Goal: Transaction & Acquisition: Purchase product/service

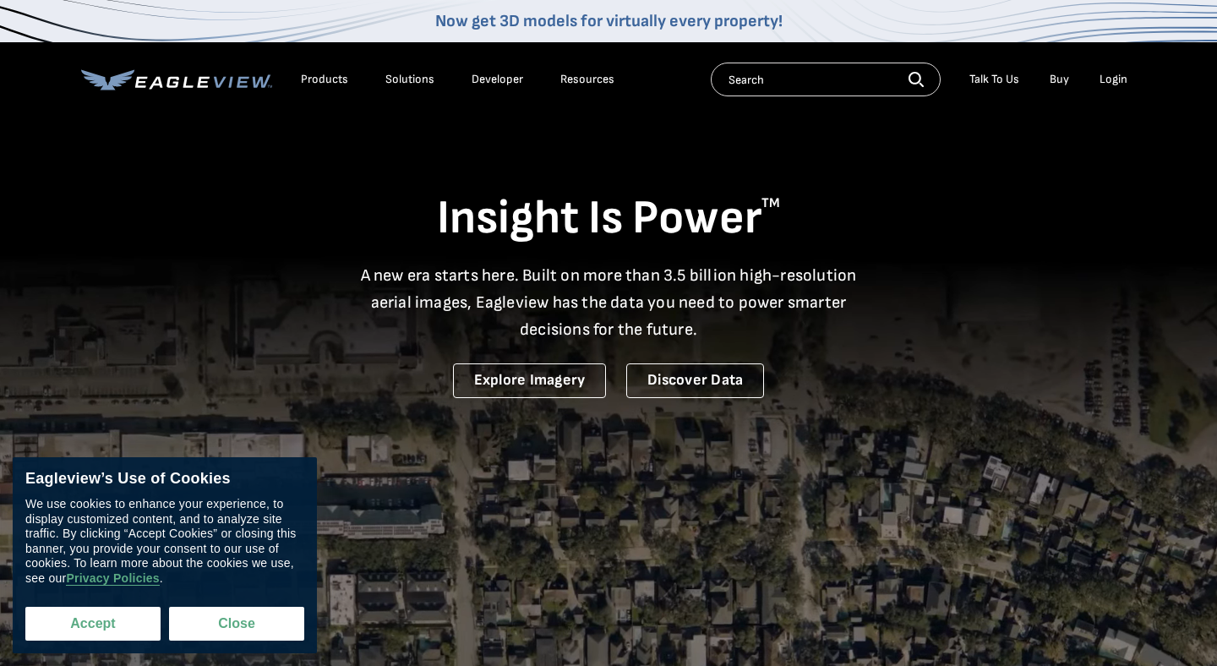
click at [111, 633] on button "Accept" at bounding box center [92, 624] width 135 height 34
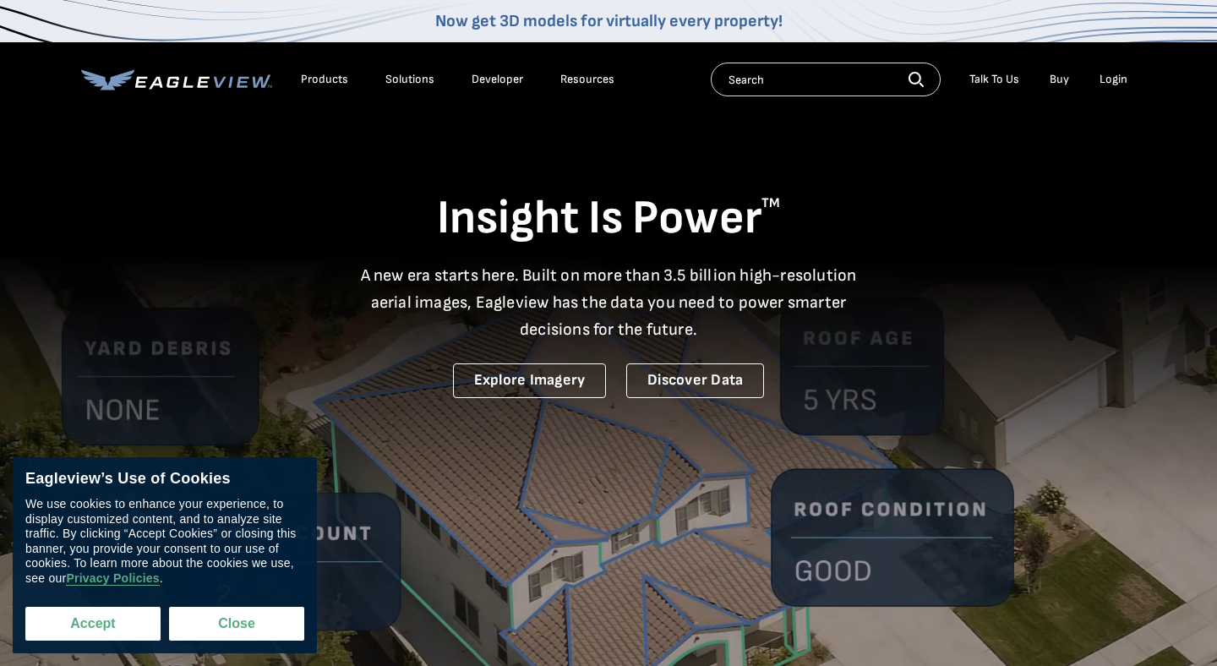
checkbox input "true"
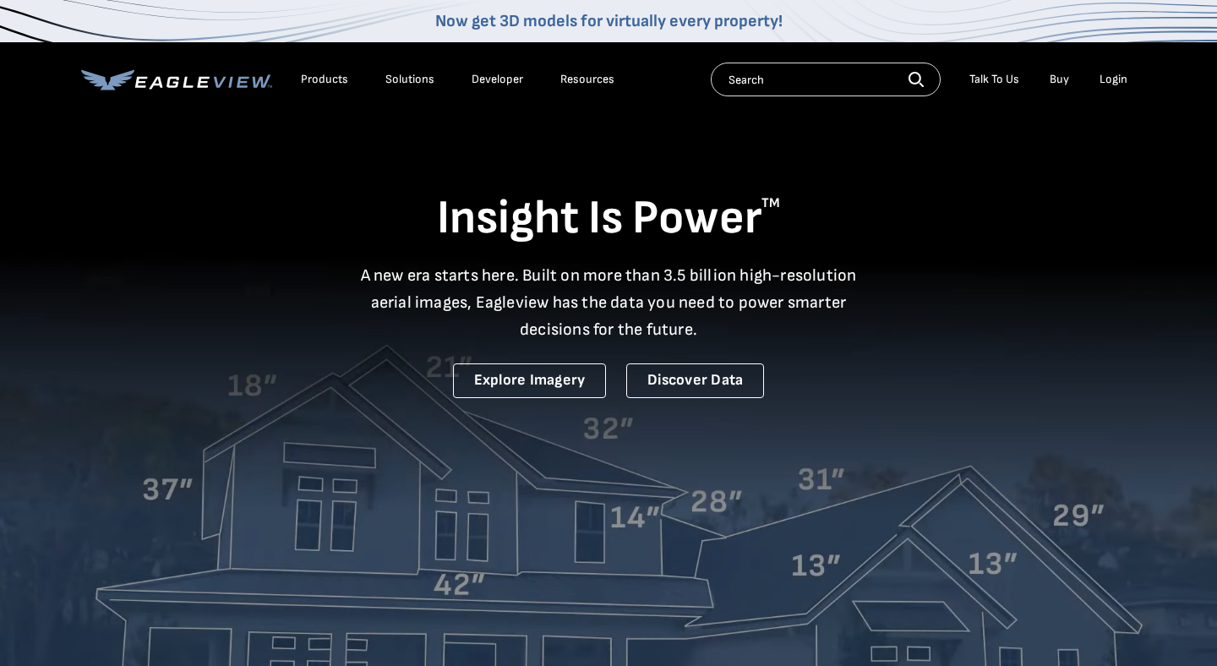
click at [1122, 79] on div "Login" at bounding box center [1114, 79] width 28 height 15
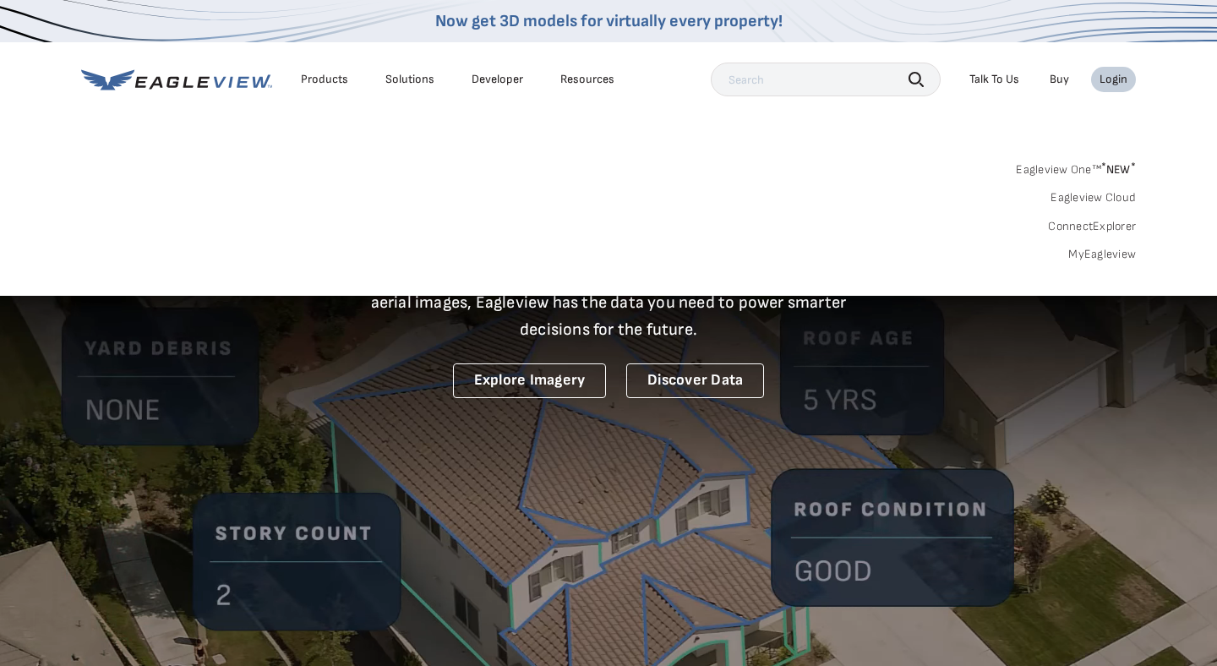
click at [1095, 254] on link "MyEagleview" at bounding box center [1102, 254] width 68 height 15
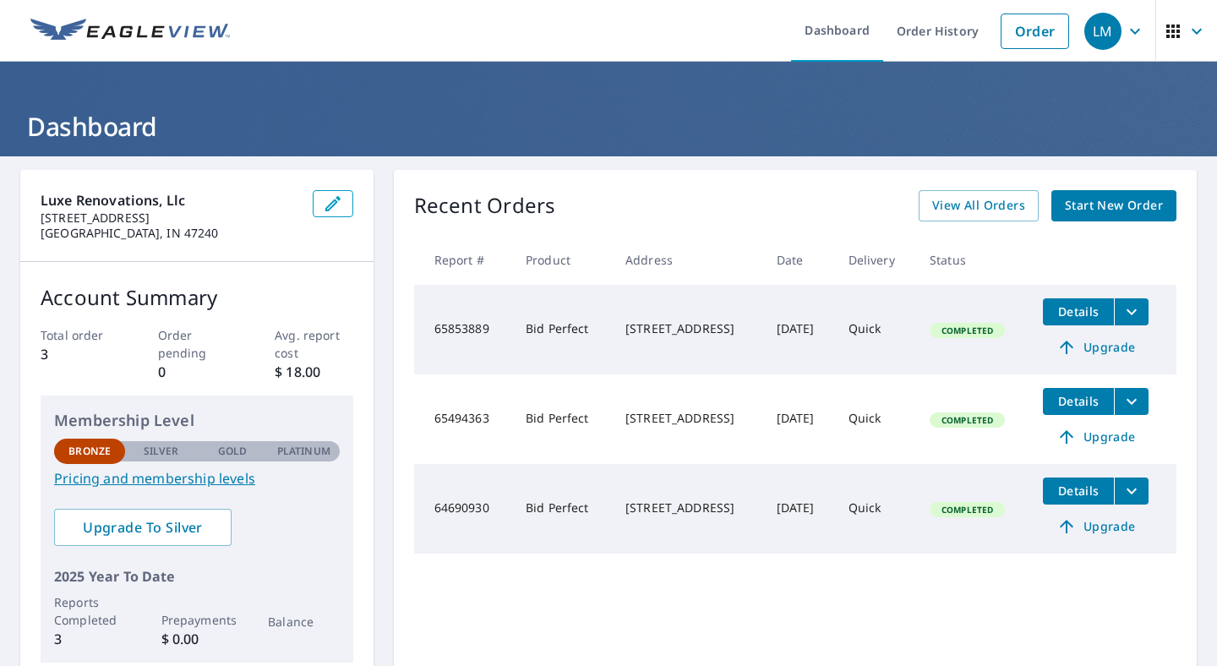
click at [1070, 204] on span "Start New Order" at bounding box center [1114, 205] width 98 height 21
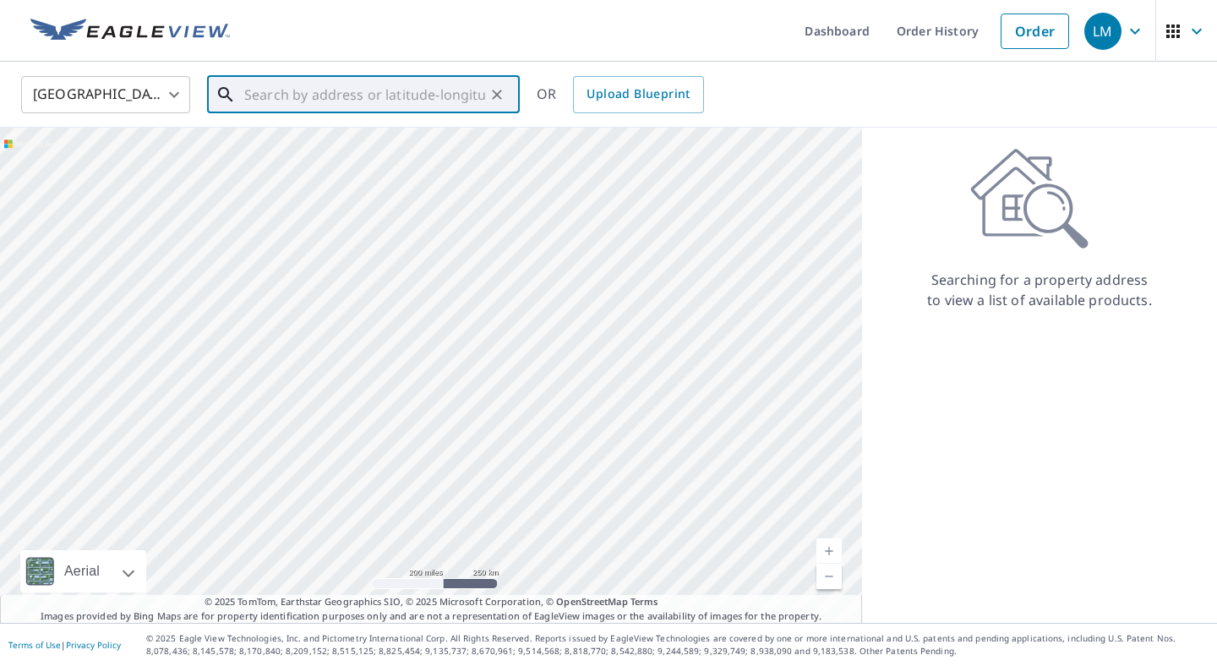
click at [306, 87] on input "text" at bounding box center [364, 94] width 241 height 47
paste input "[STREET_ADDRESS]"
click at [312, 150] on span "[STREET_ADDRESS]" at bounding box center [373, 144] width 265 height 20
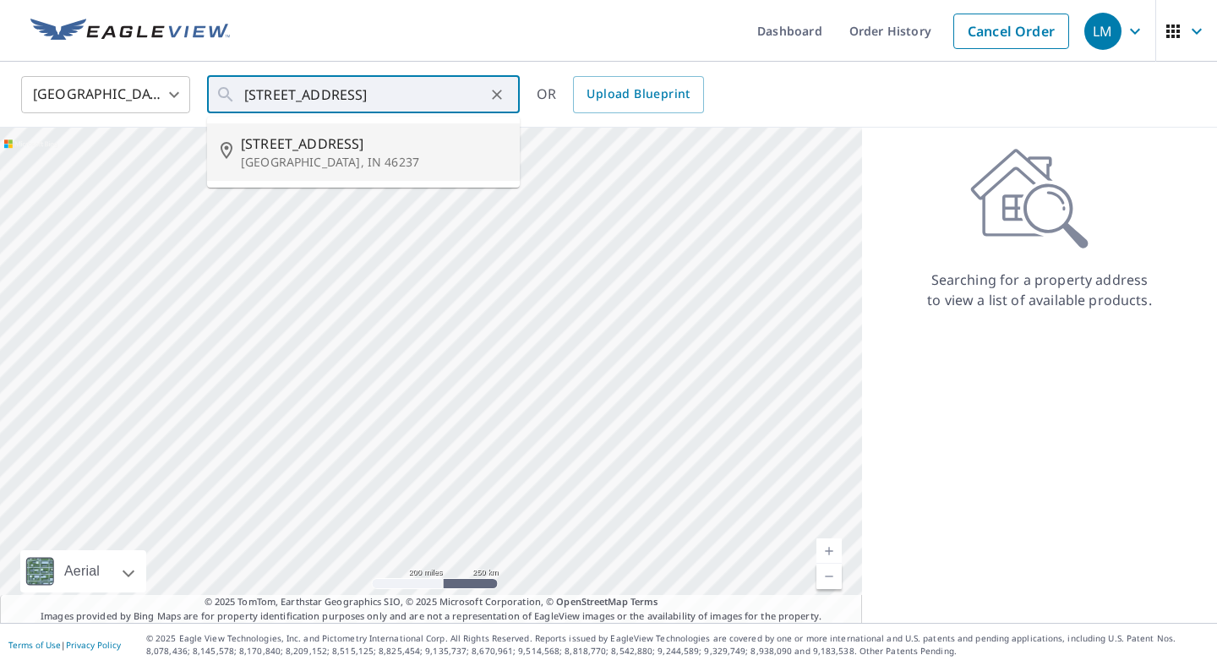
type input "[STREET_ADDRESS]"
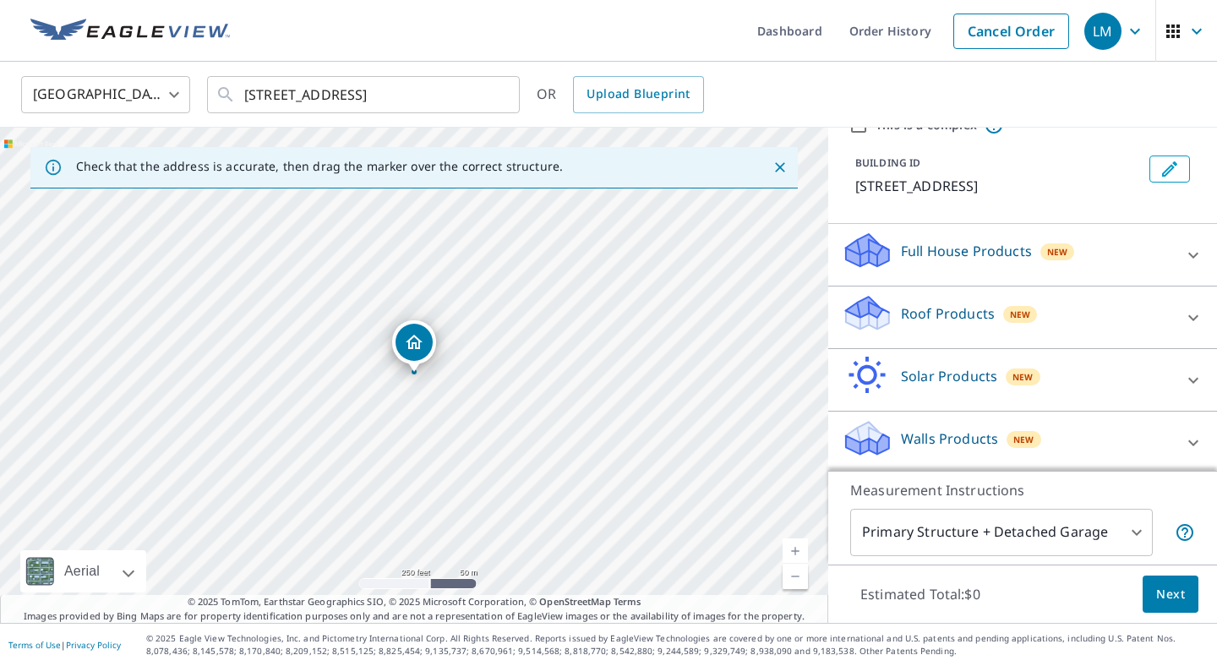
scroll to position [82, 0]
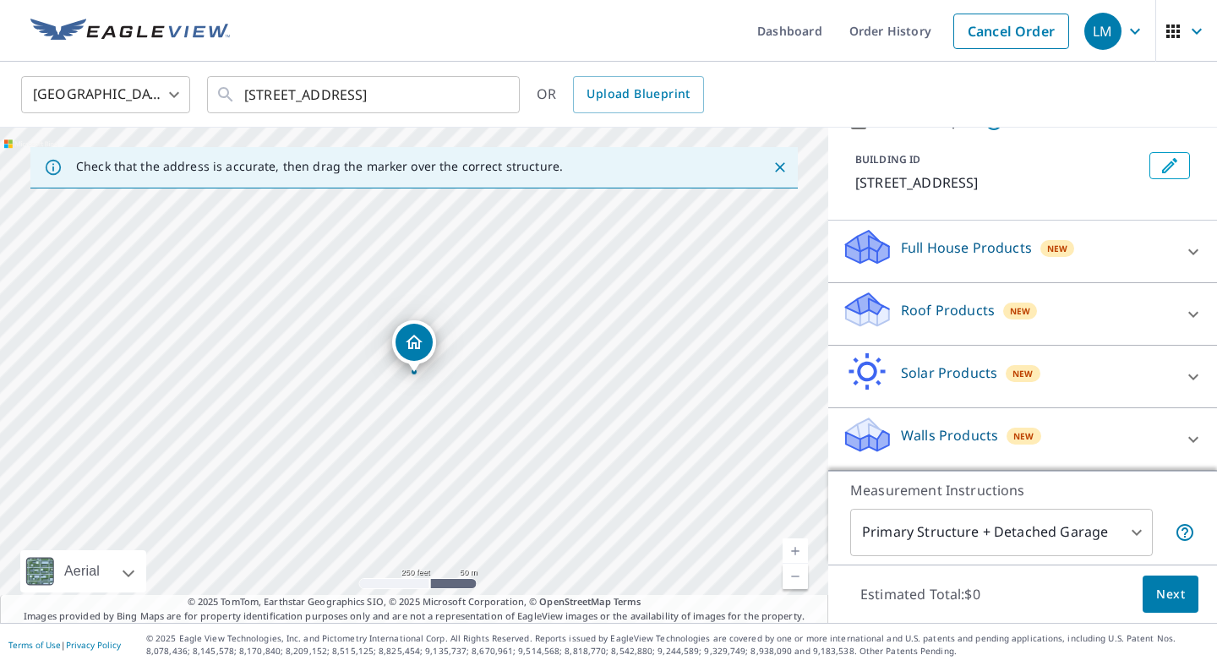
click at [1133, 308] on div "Roof Products New" at bounding box center [1007, 314] width 331 height 48
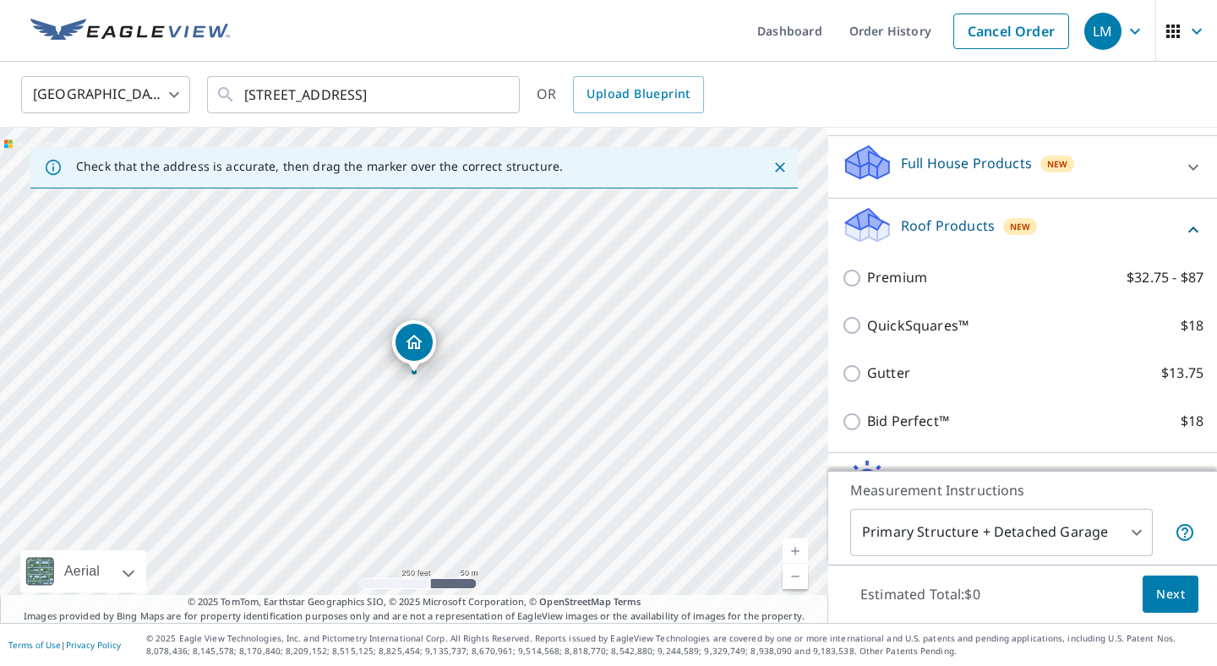
scroll to position [167, 0]
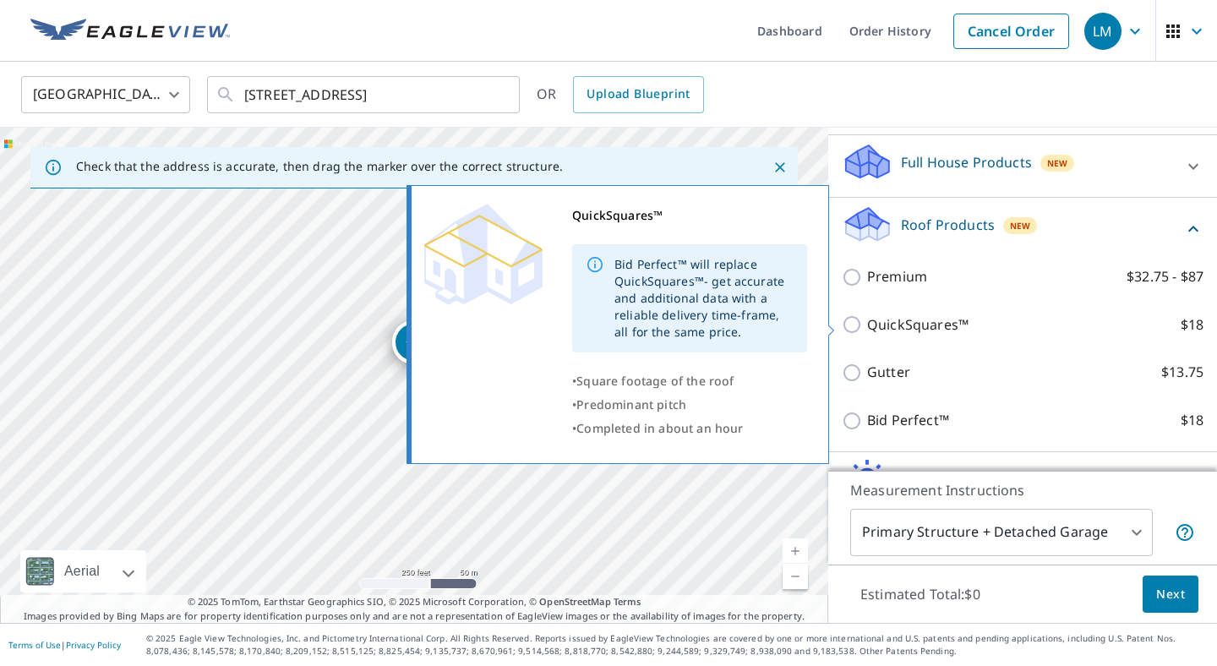
click at [857, 329] on input "QuickSquares™ $18" at bounding box center [854, 324] width 25 height 20
checkbox input "true"
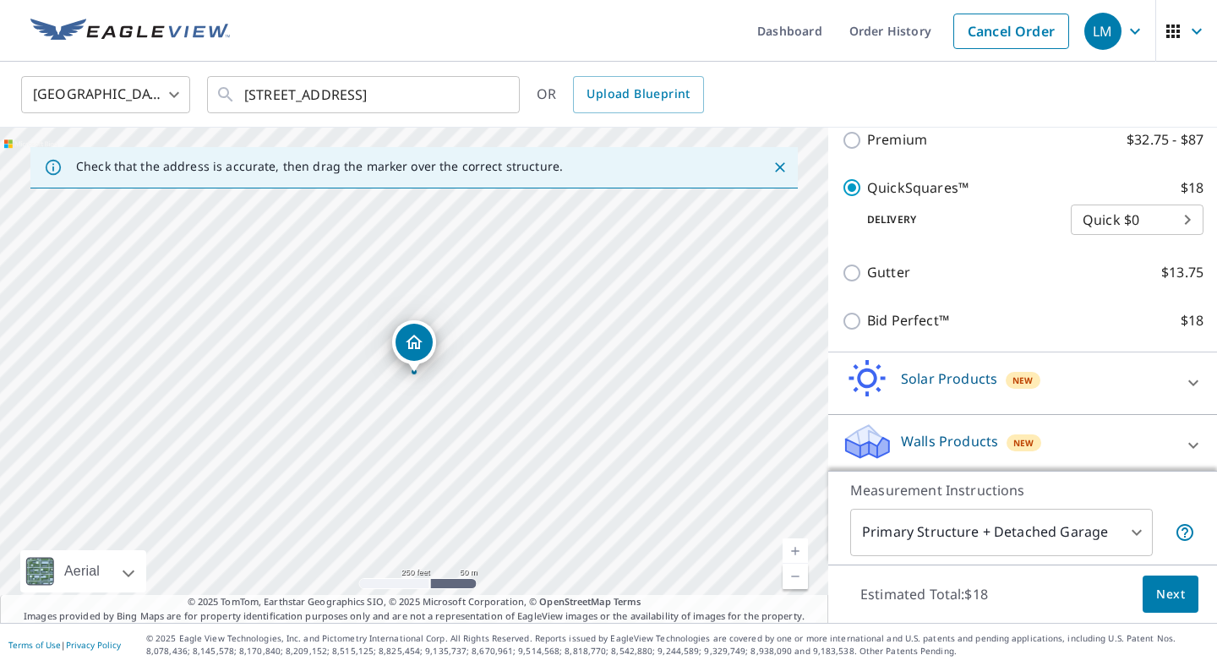
scroll to position [330, 0]
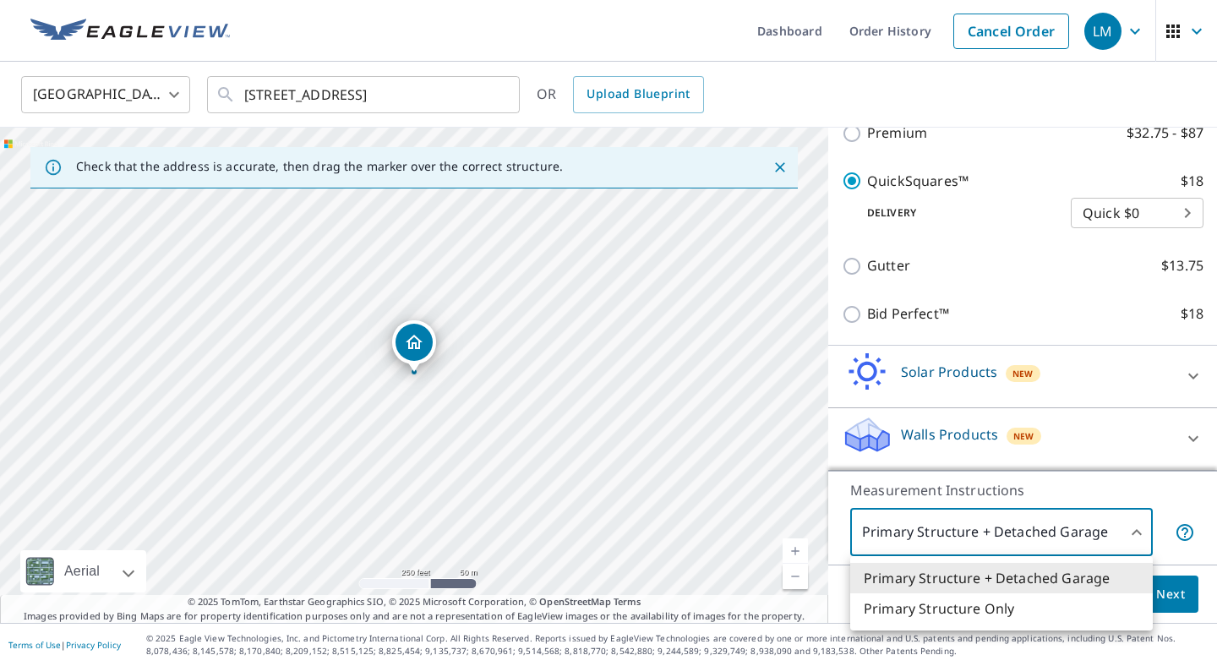
click at [1142, 536] on body "LM .favicon_svg__cls-1{fill:#8ccc4c}.favicon_svg__cls-2{fill:#0098c5} LM Dashbo…" at bounding box center [608, 333] width 1217 height 666
click at [1166, 486] on div at bounding box center [608, 333] width 1217 height 666
click at [1132, 535] on body "LM .favicon_svg__cls-1{fill:#8ccc4c}.favicon_svg__cls-2{fill:#0098c5} LM Dashbo…" at bounding box center [608, 333] width 1217 height 666
click at [1106, 601] on li "Primary Structure Only" at bounding box center [1001, 608] width 303 height 30
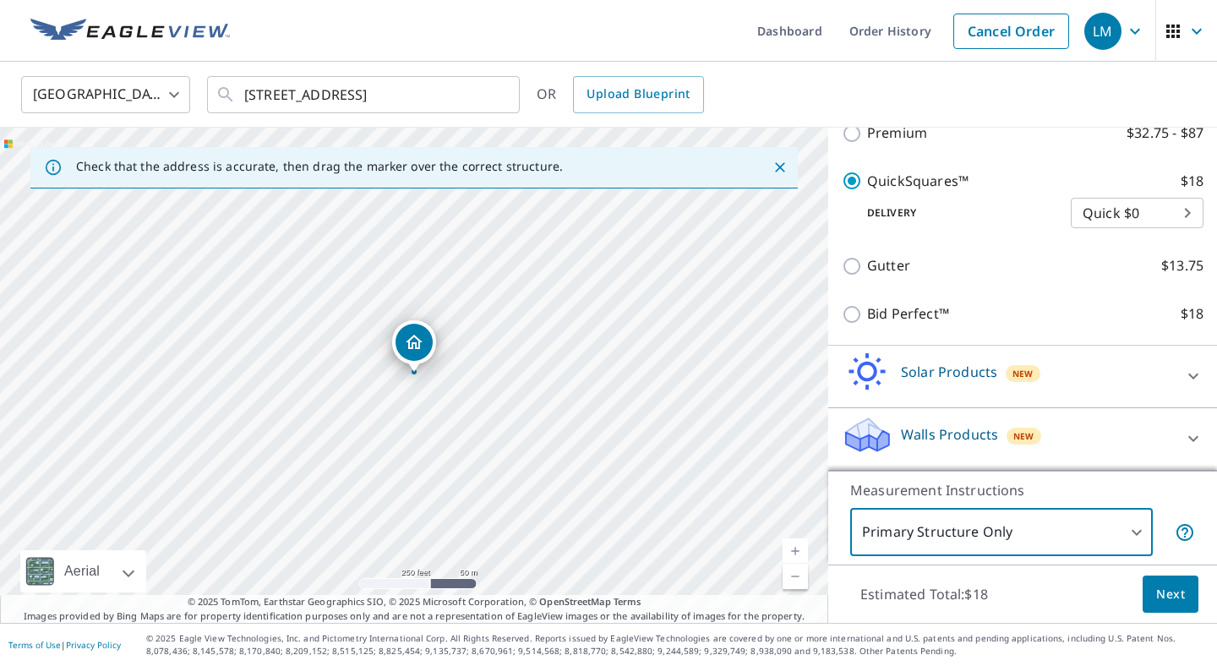
click at [1131, 540] on body "LM .favicon_svg__cls-1{fill:#8ccc4c}.favicon_svg__cls-2{fill:#0098c5} LM Dashbo…" at bounding box center [608, 333] width 1217 height 666
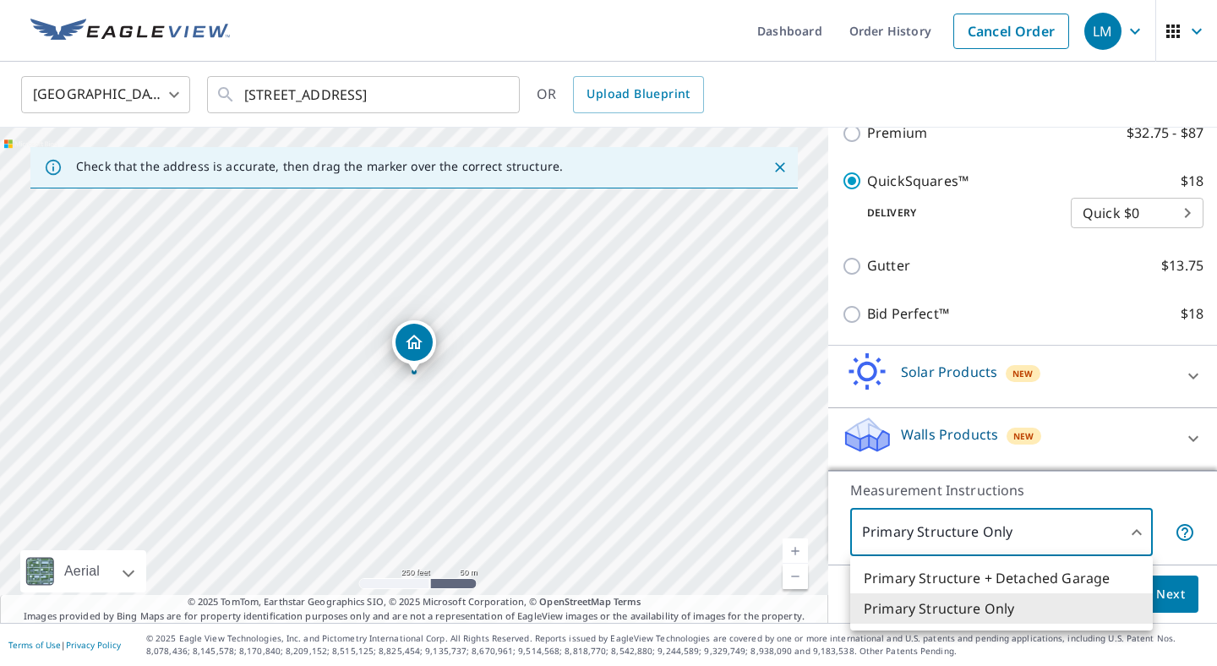
click at [1123, 568] on li "Primary Structure + Detached Garage" at bounding box center [1001, 578] width 303 height 30
type input "1"
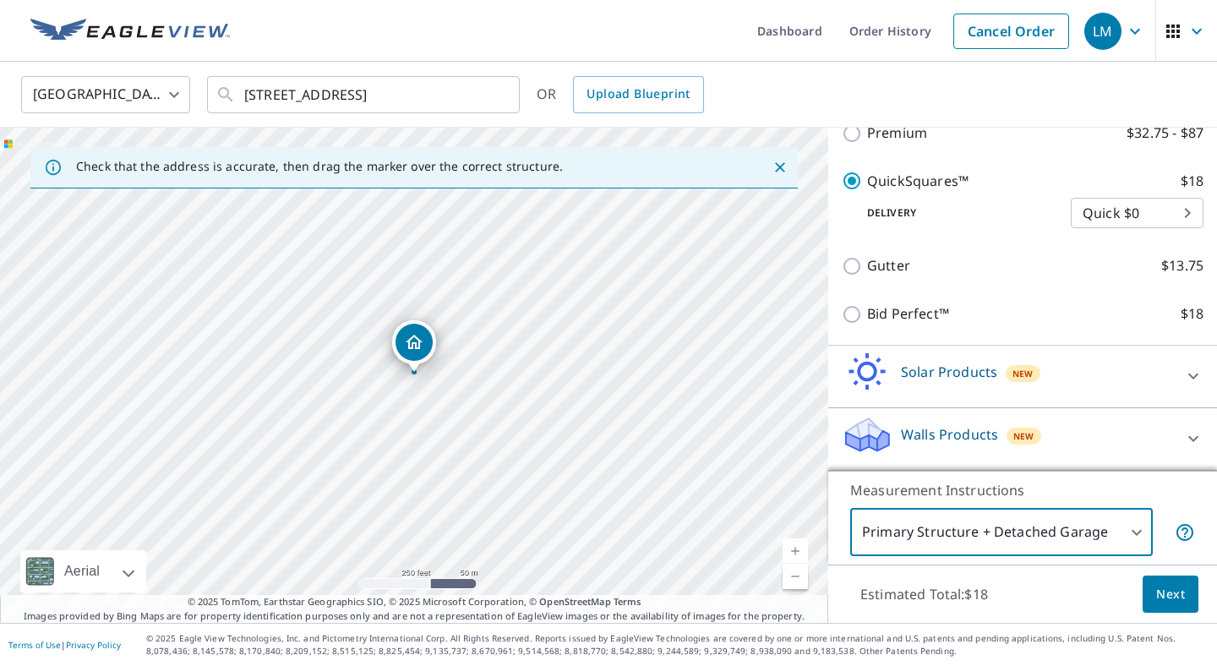
click at [1176, 603] on span "Next" at bounding box center [1170, 594] width 29 height 21
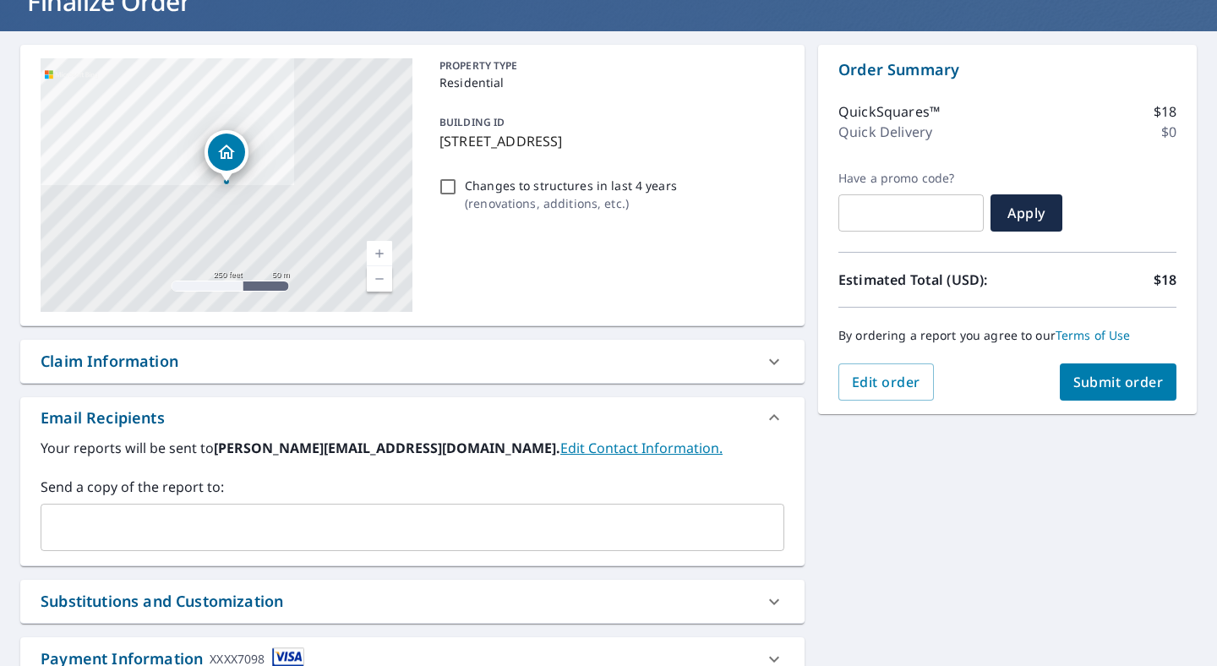
scroll to position [249, 0]
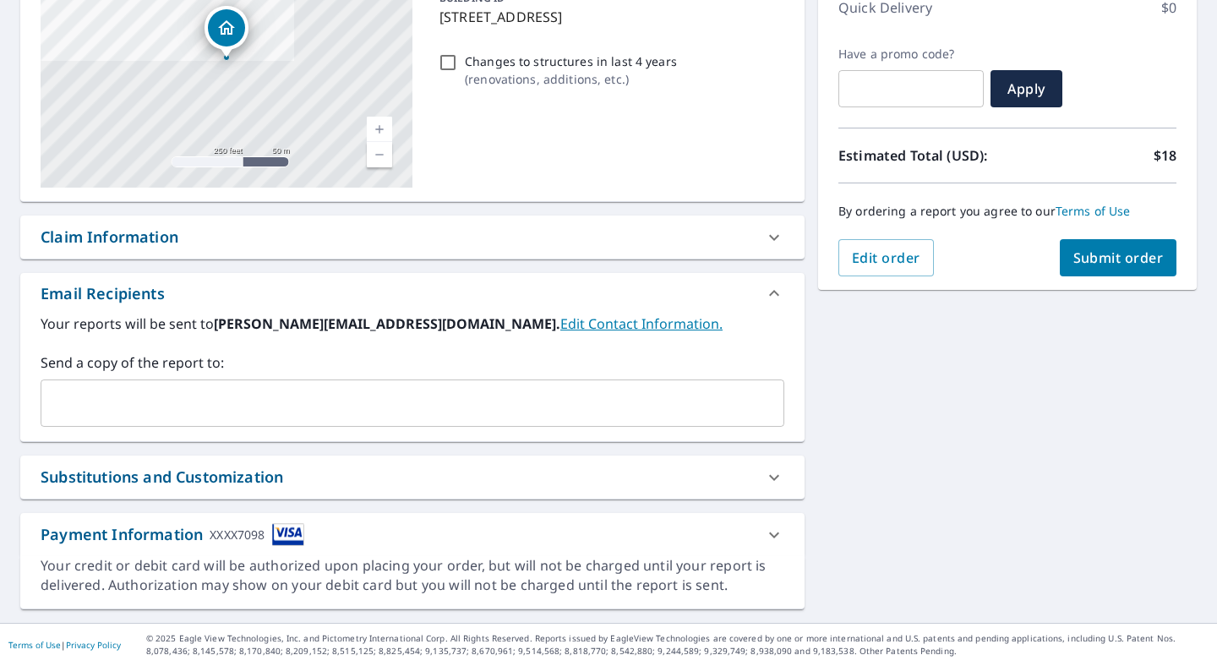
click at [771, 398] on div at bounding box center [766, 403] width 22 height 24
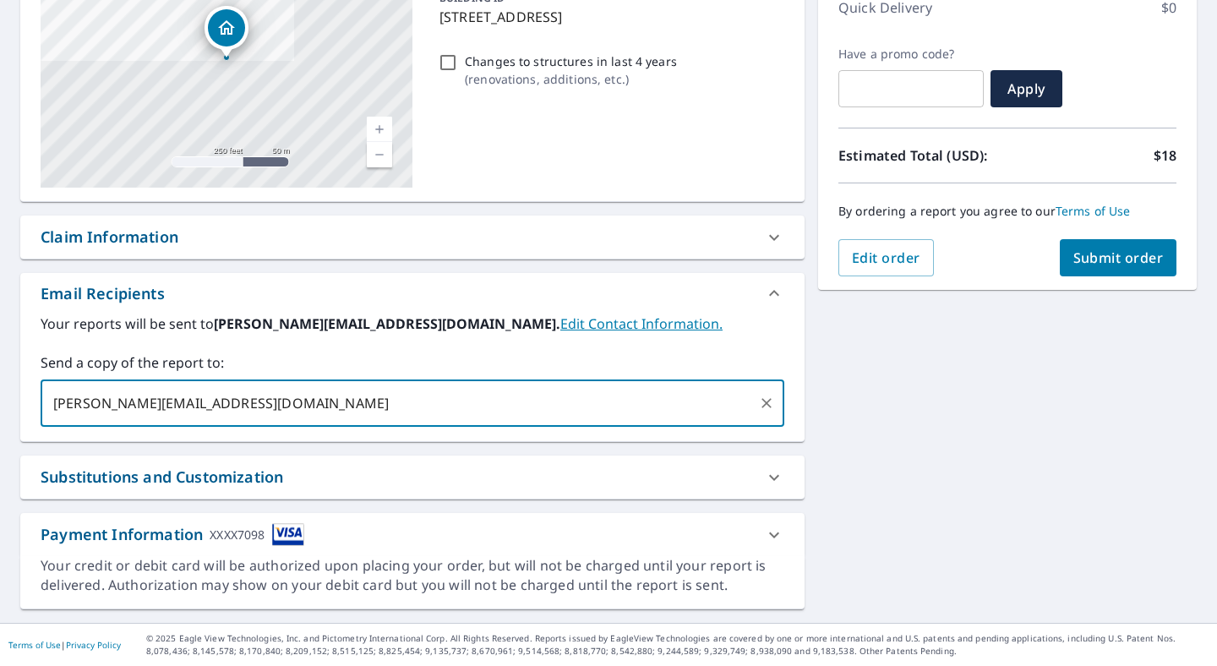
type input "[PERSON_NAME][EMAIL_ADDRESS][DOMAIN_NAME]"
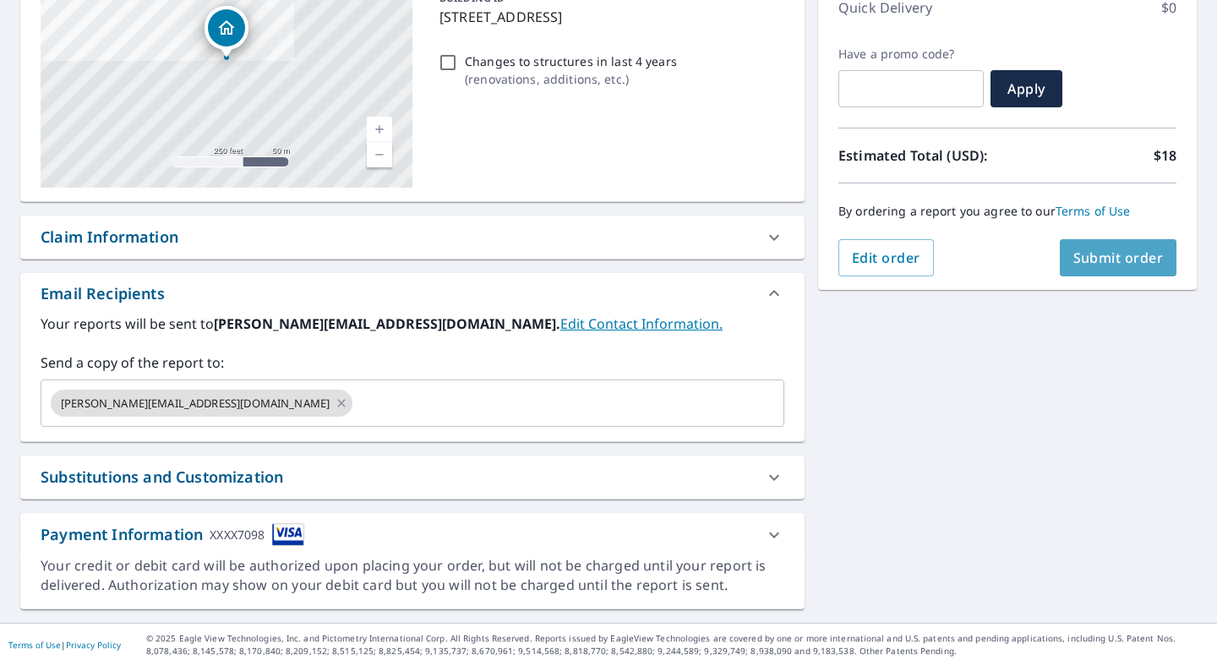
click at [1112, 266] on span "Submit order" at bounding box center [1118, 257] width 90 height 19
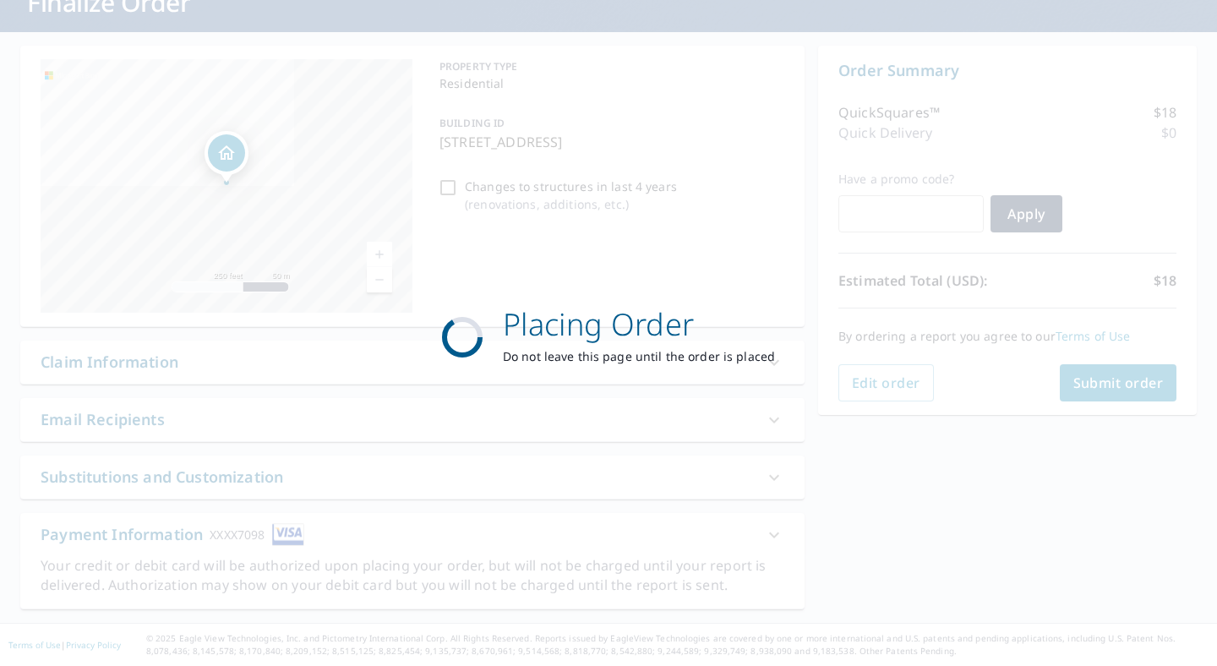
scroll to position [124, 0]
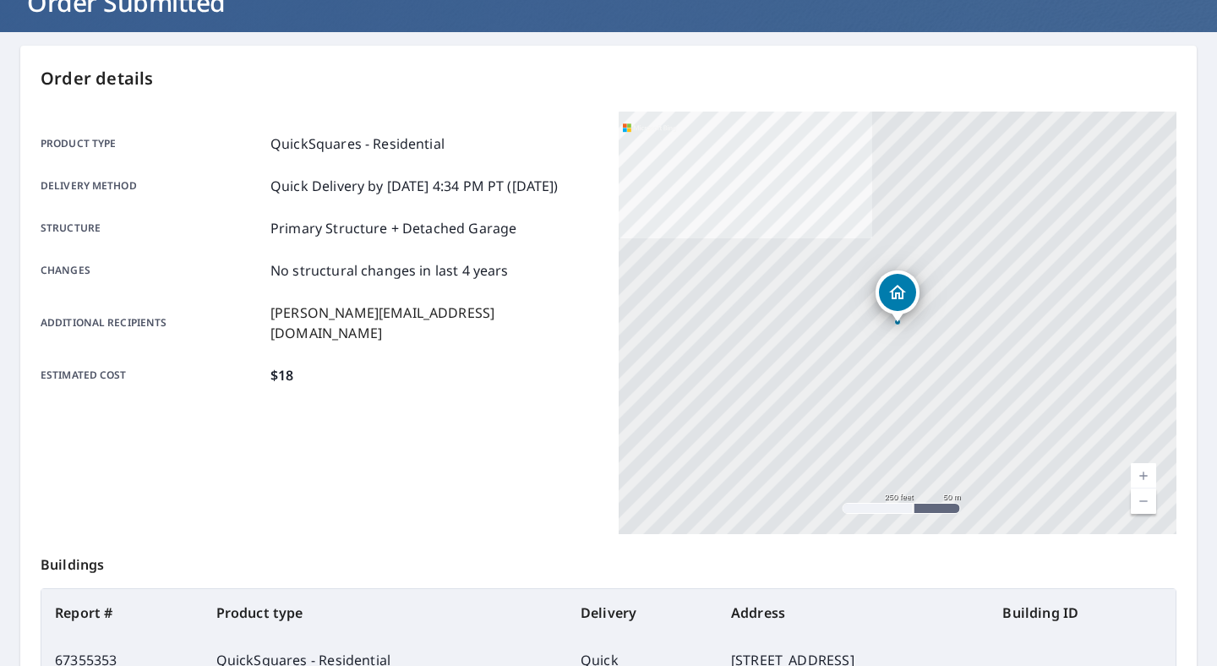
drag, startPoint x: 1112, startPoint y: 266, endPoint x: 1125, endPoint y: 278, distance: 17.3
click at [1115, 278] on div "[STREET_ADDRESS]" at bounding box center [898, 323] width 558 height 423
